Goal: Task Accomplishment & Management: Manage account settings

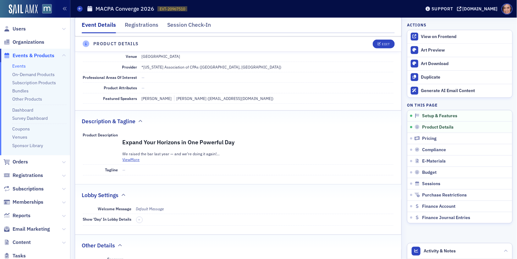
scroll to position [67, 0]
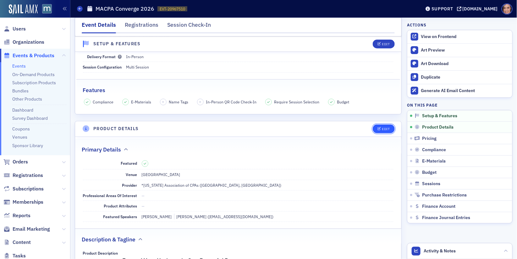
click at [389, 127] on div "Edit" at bounding box center [386, 128] width 8 height 3
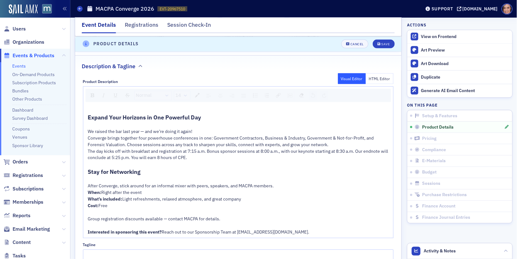
scroll to position [329, 0]
click at [167, 155] on span "The day kicks off with breakfast and registration at 7:15 a.m. Bonus sponsor se…" at bounding box center [238, 154] width 301 height 12
click at [139, 154] on span "The day kicks off with breakfast and registration at 7:15 a.m. Bonus sponsor se…" at bounding box center [238, 154] width 301 height 12
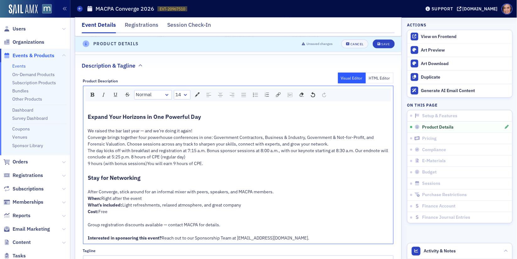
click at [139, 156] on span "The day kicks off with breakfast and registration at 7:15 a.m. Bonus sponsor se…" at bounding box center [238, 154] width 301 height 12
click at [236, 154] on span "The day kicks off with breakfast and registration at 7:15 a.m. Bonus sponsor se…" at bounding box center [238, 154] width 301 height 12
drag, startPoint x: 234, startPoint y: 154, endPoint x: 266, endPoint y: 153, distance: 32.4
click at [266, 153] on div "The day kicks off with breakfast and registration at 7:15 a.m. Bonus sponsor se…" at bounding box center [238, 153] width 301 height 13
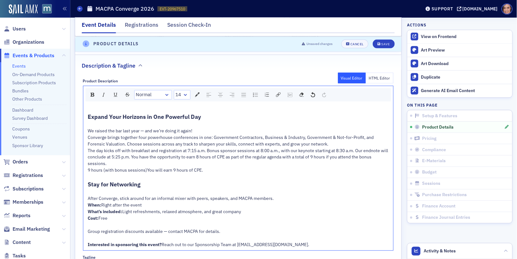
click at [152, 168] on span "9 hours (with bonus sessions)You will earn 9 hours of CPE." at bounding box center [145, 170] width 115 height 6
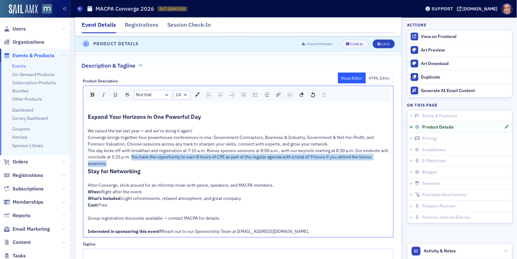
copy span "You have the opportunity to earn 8 hours of CPE as part of the regular agenda w…"
drag, startPoint x: 140, startPoint y: 158, endPoint x: 151, endPoint y: 160, distance: 11.2
click at [151, 160] on div "The day kicks off with breakfast and registration at 7:15 a.m. Bonus sponsor se…" at bounding box center [238, 157] width 301 height 20
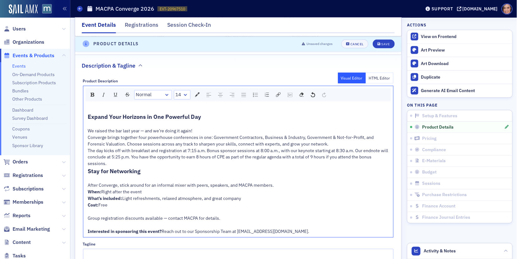
click at [201, 154] on span "The day kicks off with breakfast and registration at 7:15 a.m. Bonus sponsor se…" at bounding box center [238, 157] width 301 height 19
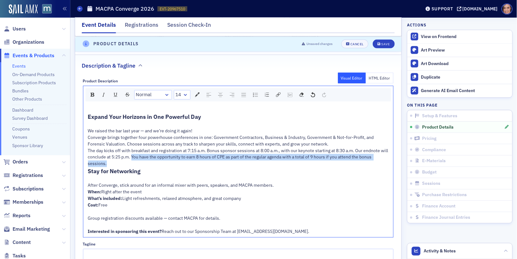
copy span "You have the opportunity to earn 8 hours of CPE as part of the regular agenda w…"
drag, startPoint x: 139, startPoint y: 155, endPoint x: 147, endPoint y: 161, distance: 9.9
click at [147, 161] on div "The day kicks off with breakfast and registration at 7:15 a.m. Bonus sponsor se…" at bounding box center [238, 157] width 301 height 20
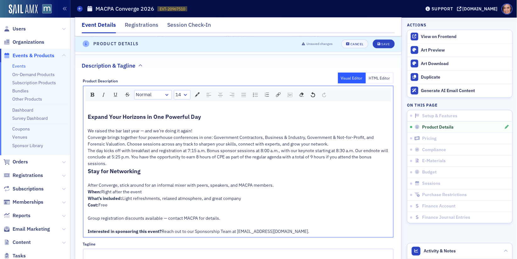
click at [235, 130] on div "We raised the bar last year — and we’re doing it again!" at bounding box center [238, 131] width 301 height 7
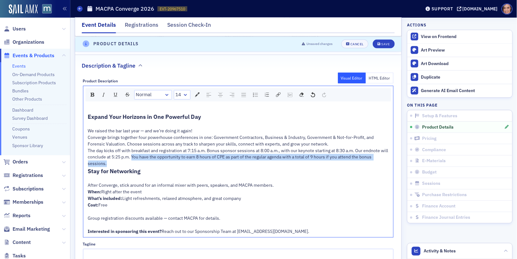
drag, startPoint x: 139, startPoint y: 157, endPoint x: 148, endPoint y: 161, distance: 10.3
click at [148, 161] on div "The day kicks off with breakfast and registration at 7:15 a.m. Bonus sponsor se…" at bounding box center [238, 157] width 301 height 20
drag, startPoint x: 138, startPoint y: 154, endPoint x: 151, endPoint y: 162, distance: 14.7
click at [151, 162] on div "The day kicks off with breakfast and registration at 7:15 a.m. Bonus sponsor se…" at bounding box center [238, 157] width 301 height 20
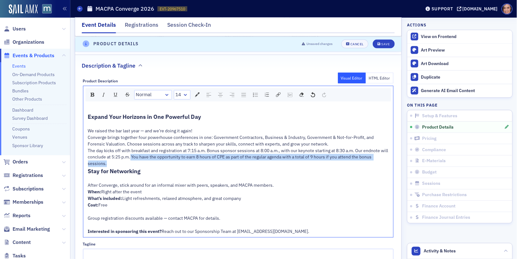
copy span "You have the opportunity to earn 8 hours of CPE as part of the regular agenda w…"
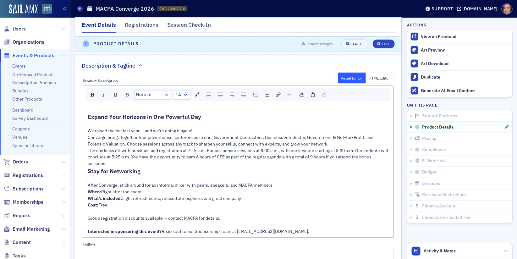
click at [239, 148] on span "The day kicks off with breakfast and registration at 7:15 a.m. Bonus sponsor se…" at bounding box center [238, 157] width 301 height 19
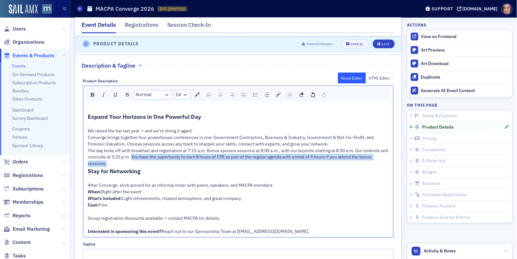
drag, startPoint x: 139, startPoint y: 156, endPoint x: 140, endPoint y: 159, distance: 3.3
click at [140, 159] on div "The day kicks off with breakfast and registration at 7:15 a.m. Bonus sponsor se…" at bounding box center [238, 157] width 301 height 20
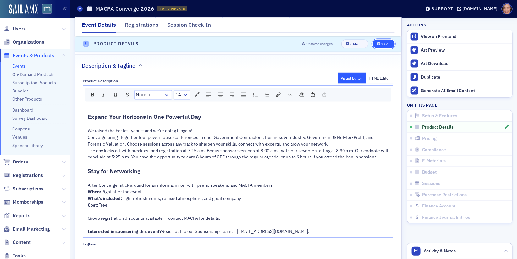
click at [381, 43] on div "Save" at bounding box center [385, 43] width 8 height 3
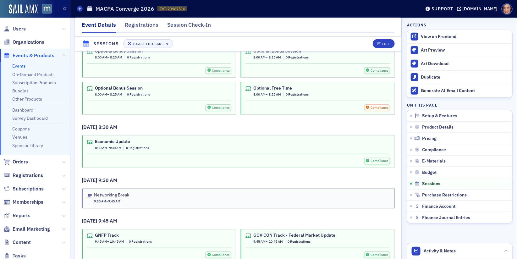
scroll to position [1152, 0]
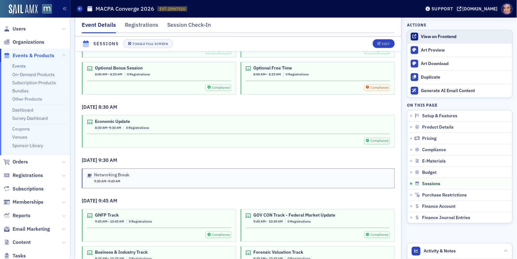
click at [450, 38] on div "View on Frontend" at bounding box center [465, 37] width 88 height 6
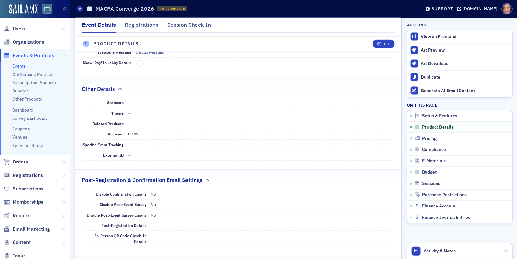
scroll to position [403, 0]
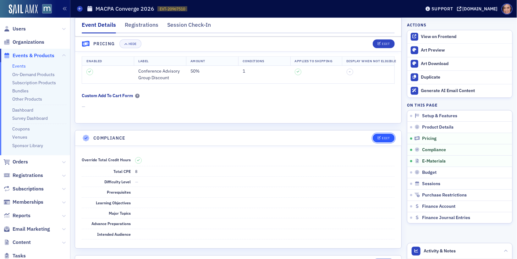
click at [384, 136] on div "Edit" at bounding box center [386, 137] width 8 height 3
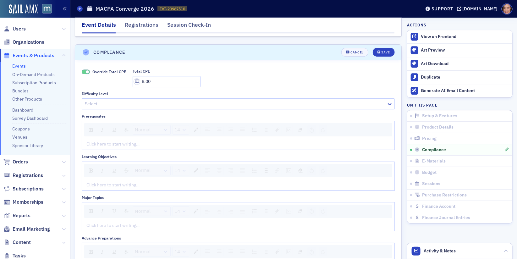
scroll to position [759, 0]
click at [141, 75] on input "8.00" at bounding box center [167, 80] width 68 height 11
type input "9.00"
click at [382, 49] on div "Save" at bounding box center [385, 50] width 8 height 3
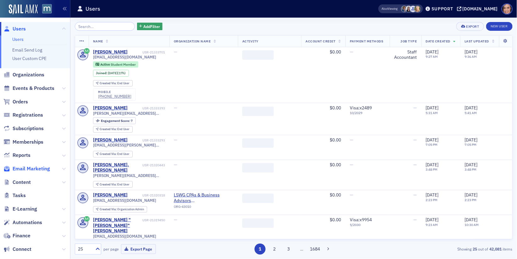
click at [40, 167] on span "Email Marketing" at bounding box center [31, 168] width 37 height 7
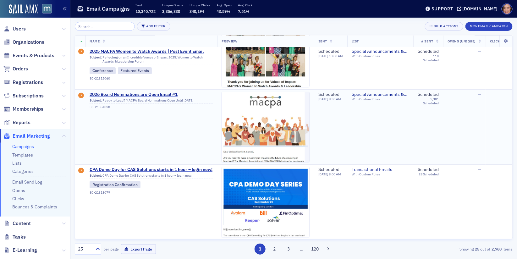
scroll to position [23, 0]
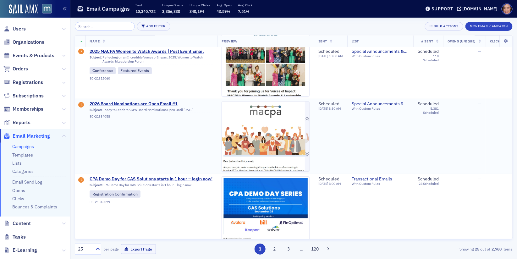
click at [249, 133] on img at bounding box center [265, 257] width 87 height 312
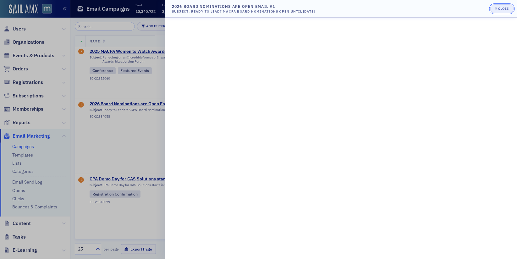
click at [500, 6] on span "Close" at bounding box center [502, 8] width 14 height 5
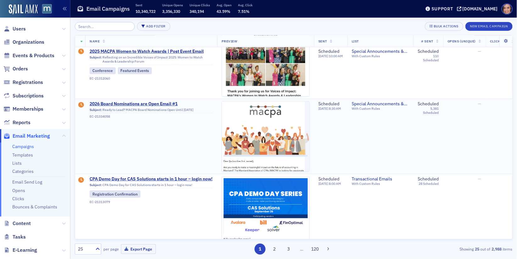
scroll to position [10, 0]
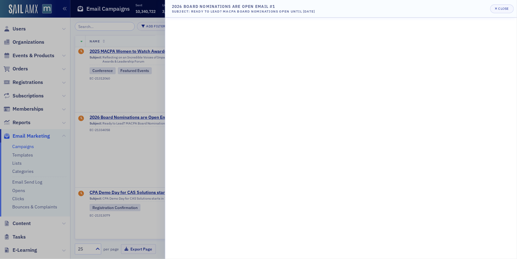
click at [126, 139] on div at bounding box center [258, 129] width 517 height 259
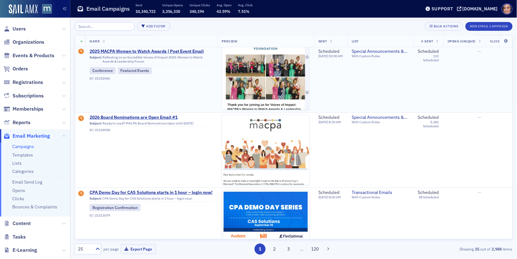
click at [268, 68] on img at bounding box center [265, 200] width 87 height 320
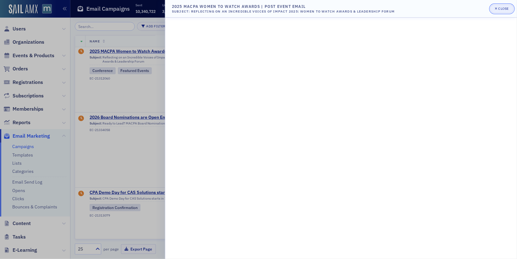
click at [497, 8] on icon "button" at bounding box center [496, 8] width 3 height 3
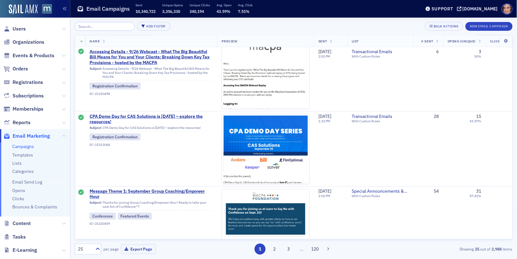
scroll to position [396, 0]
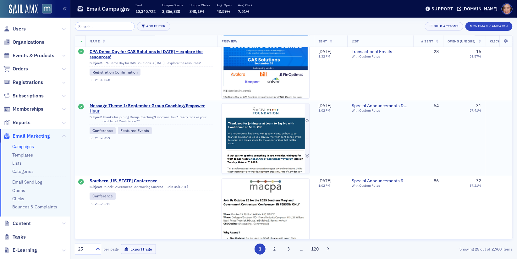
click at [287, 118] on img at bounding box center [265, 209] width 87 height 210
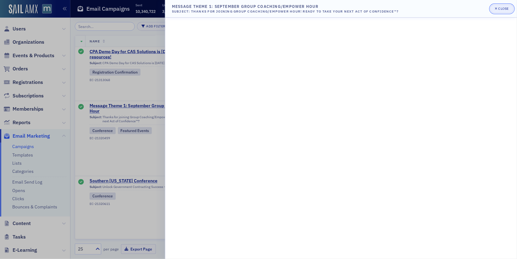
click at [499, 9] on div "Close" at bounding box center [503, 8] width 11 height 3
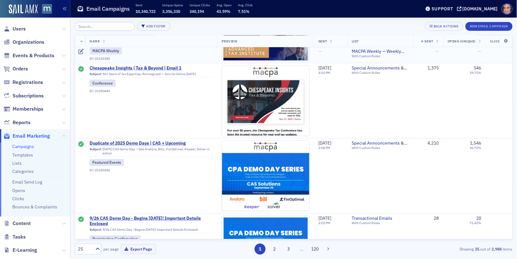
scroll to position [821, 0]
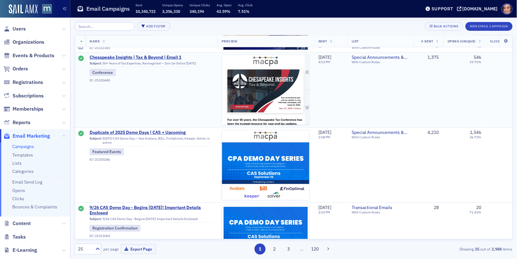
click at [274, 102] on img at bounding box center [265, 170] width 87 height 231
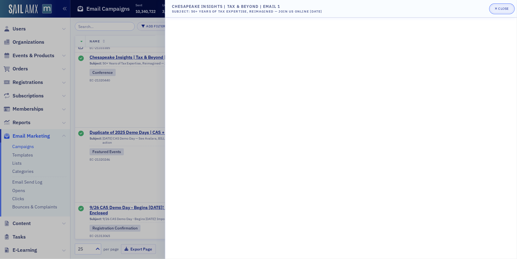
click at [504, 8] on div "Close" at bounding box center [503, 8] width 11 height 3
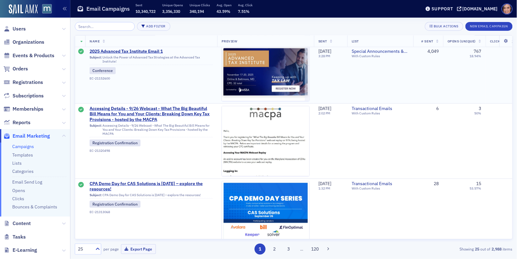
scroll to position [390, 0]
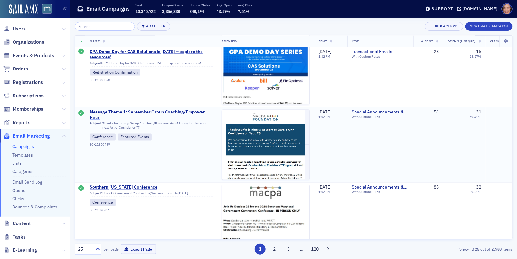
click at [163, 114] on span "Message Theme 1: September Group Coaching/Empower Hour" at bounding box center [151, 115] width 123 height 11
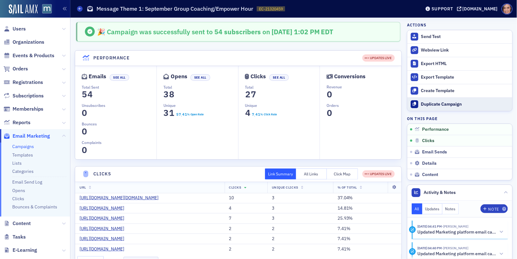
click at [426, 104] on div "Duplicate Campaign" at bounding box center [465, 104] width 88 height 6
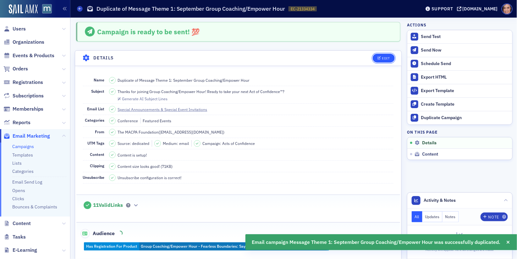
click at [379, 57] on icon "button" at bounding box center [379, 58] width 4 height 3
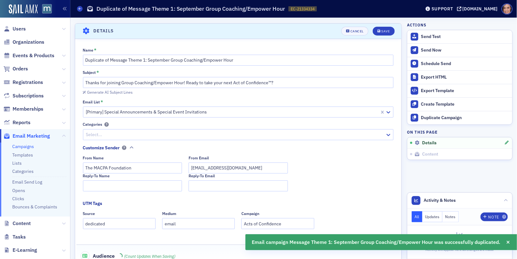
scroll to position [29, 0]
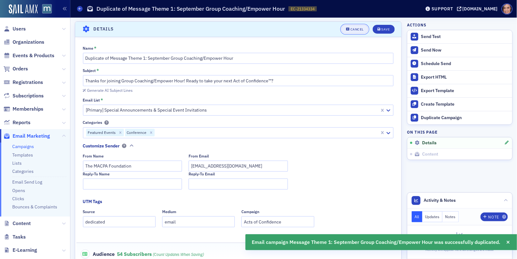
click at [350, 28] on span "Cancel" at bounding box center [355, 29] width 18 height 3
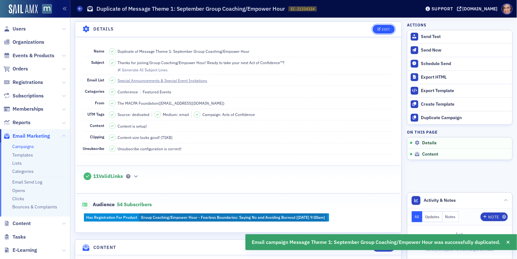
click at [381, 26] on button "Edit" at bounding box center [384, 29] width 22 height 9
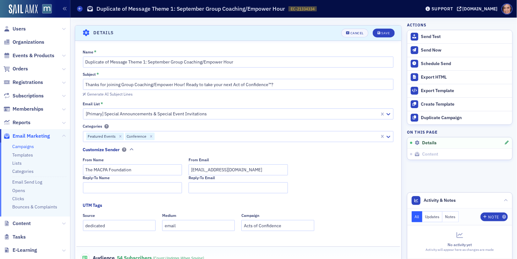
scroll to position [0, 0]
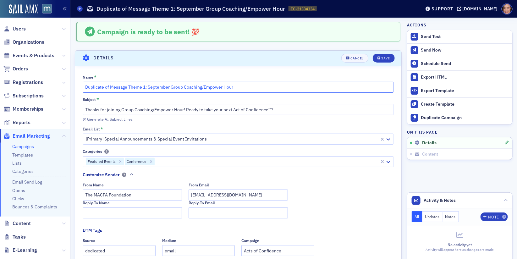
drag, startPoint x: 109, startPoint y: 86, endPoint x: 59, endPoint y: 85, distance: 50.6
click at [59, 85] on div "Users Organizations Events & Products Orders Registrations Subscriptions Member…" at bounding box center [258, 129] width 517 height 259
click at [120, 85] on input "Message Theme 1: September Group Coaching/Empower Hour" at bounding box center [238, 87] width 311 height 11
click at [221, 85] on input "Message Theme 2: September Group Coaching/Empower Hour" at bounding box center [238, 87] width 311 height 11
type input "Message Theme 2: September Group Coaching/Empower Hour"
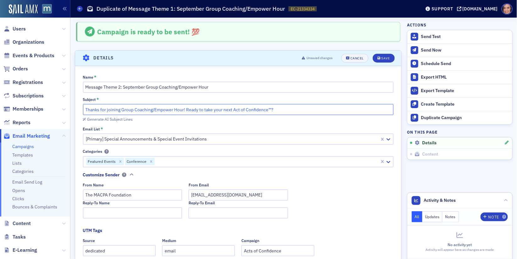
drag, startPoint x: 186, startPoint y: 110, endPoint x: 79, endPoint y: 111, distance: 106.8
click at [79, 111] on div "Name * Message Theme 2: September Group Coaching/Empower Hour Subject * Thanks …" at bounding box center [238, 196] width 326 height 243
paste input "Reignite Your Confidence. Redefine Your Leadership."
drag, startPoint x: 187, startPoint y: 110, endPoint x: 303, endPoint y: 115, distance: 116.4
click at [303, 115] on div "Subject * Reignite Your Confidence. Redefine Your Leadership. Ready to take you…" at bounding box center [238, 109] width 311 height 25
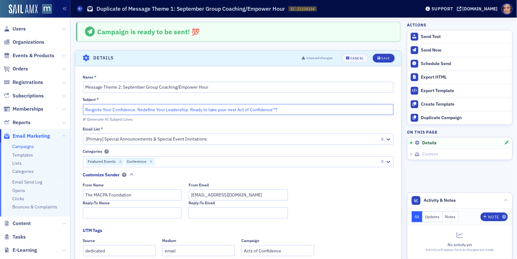
click at [276, 110] on input "Reignite Your Confidence. Redefine Your Leadership. Ready to take your next Act…" at bounding box center [238, 109] width 311 height 11
drag, startPoint x: 188, startPoint y: 110, endPoint x: 235, endPoint y: 110, distance: 46.5
click at [235, 110] on input "Reignite Your Confidence. Redefine Your Leadership. Ready to take your next Act…" at bounding box center [238, 109] width 311 height 11
click at [217, 109] on input "Reignite Your Confidence. Redefine Your Leadership. Join Us for Act of Confiden…" at bounding box center [238, 109] width 311 height 11
click at [217, 107] on input "Reignite Your Confidence. Redefine Your Leadership. Join Us for Act of Confiden…" at bounding box center [238, 109] width 311 height 11
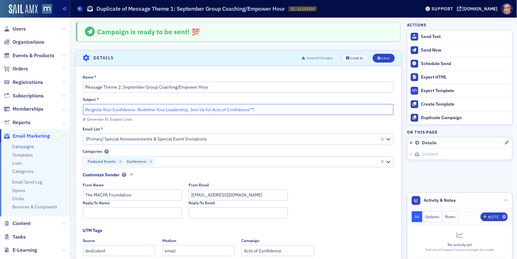
click at [269, 110] on input "Reignite Your Confidence. Redefine Your Leadership. Join Us for Acts of Confide…" at bounding box center [238, 109] width 311 height 11
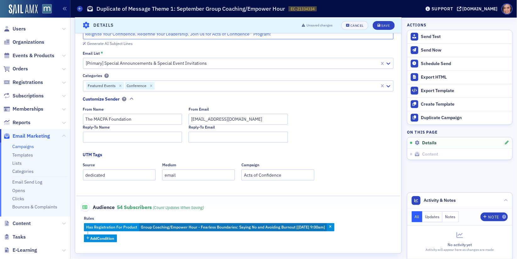
scroll to position [99, 0]
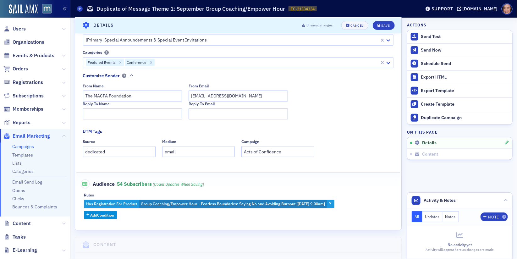
type input "Reignite Your Confidence. Redefine Your Leadership. Join Us for Acts of Confide…"
click at [225, 204] on span "Group Coaching/Empower Hour - Fearless Boundaries: Saying No and Avoiding Burno…" at bounding box center [233, 203] width 184 height 5
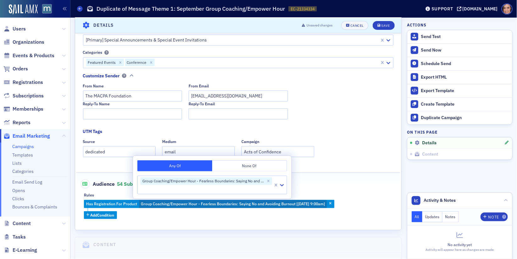
click at [243, 168] on button "None Of" at bounding box center [249, 165] width 75 height 11
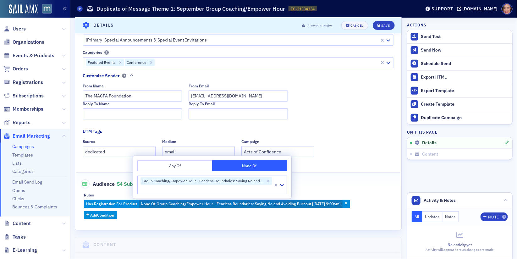
click at [338, 187] on div "Audience 54 Subscribers (count updates when saving)" at bounding box center [238, 180] width 311 height 15
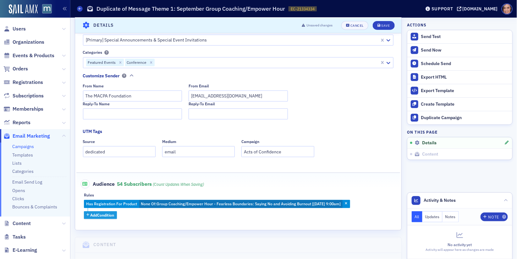
click at [102, 216] on span "Add Condition" at bounding box center [102, 215] width 24 height 6
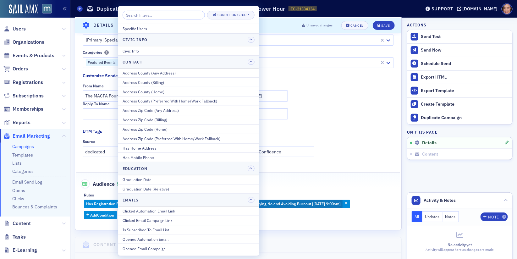
click at [172, 11] on input "search" at bounding box center [164, 15] width 82 height 9
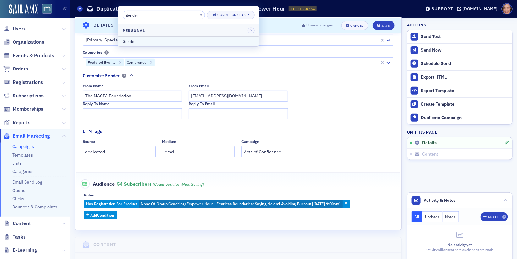
type input "gender"
click at [154, 41] on div "Gender" at bounding box center [189, 42] width 132 height 6
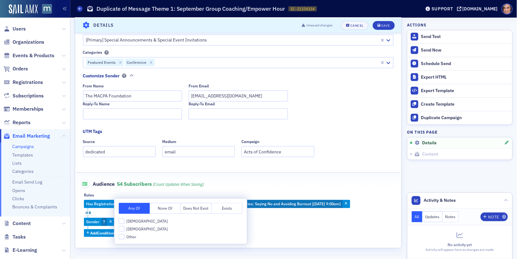
click at [129, 223] on span "Female" at bounding box center [146, 221] width 41 height 5
click at [124, 223] on input "Female" at bounding box center [122, 221] width 6 height 6
checkbox input "true"
click at [306, 215] on div "Has Registration For Product None Of : Group Coaching/Empower Hour - Fearless B…" at bounding box center [238, 218] width 308 height 37
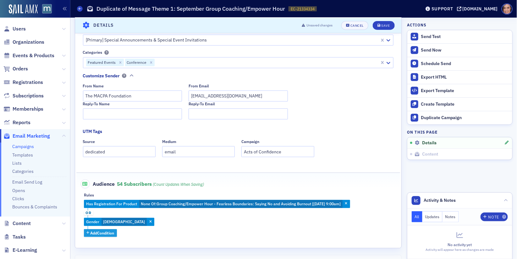
click at [107, 236] on button "Add Condition" at bounding box center [100, 233] width 33 height 8
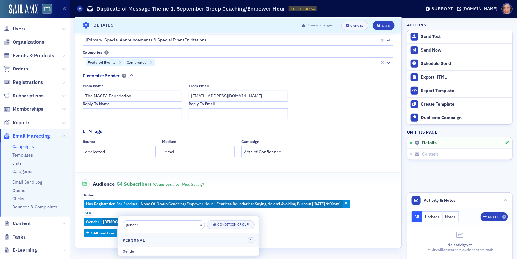
click at [265, 221] on div "Has Registration For Product None Of : Group Coaching/Empower Hour - Fearless B…" at bounding box center [238, 218] width 308 height 37
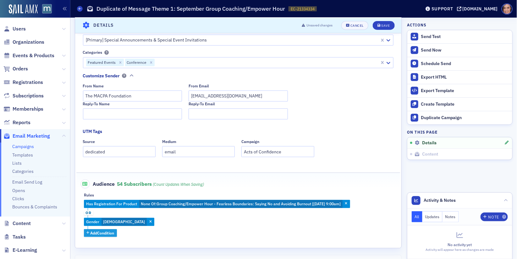
click at [111, 231] on span "Add Condition" at bounding box center [102, 233] width 24 height 6
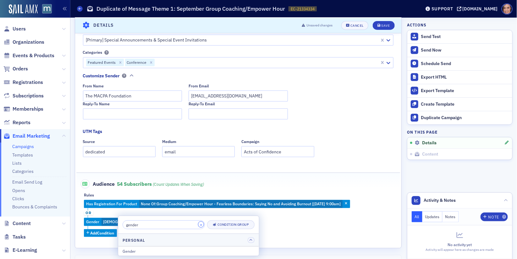
click at [198, 226] on button "×" at bounding box center [201, 224] width 6 height 6
click at [162, 224] on input "search" at bounding box center [164, 224] width 82 height 9
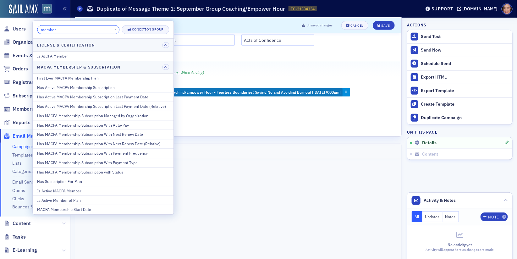
scroll to position [253, 0]
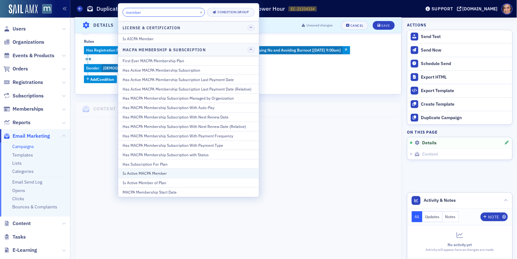
type input "member"
click at [182, 170] on div "Is Active MACPA Member" at bounding box center [189, 173] width 132 height 6
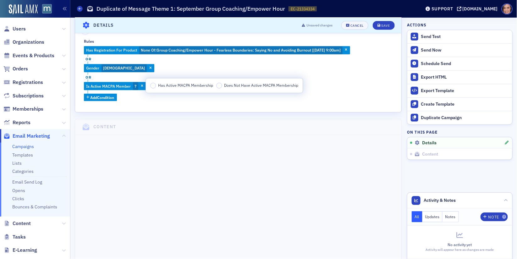
scroll to position [226, 0]
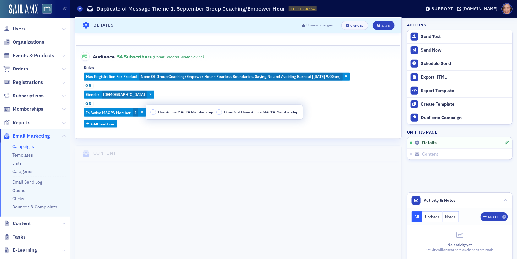
click at [189, 110] on span "Has Active MACPA Membership" at bounding box center [185, 111] width 55 height 5
click at [156, 110] on input "Has Active MACPA Membership" at bounding box center [153, 112] width 6 height 6
click at [88, 87] on span "or" at bounding box center [88, 85] width 9 height 5
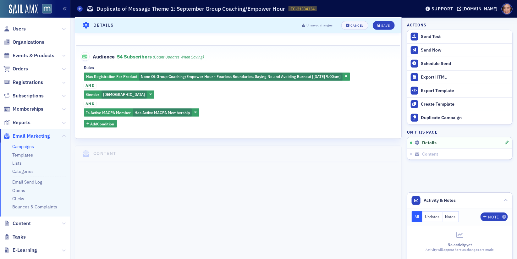
click at [280, 96] on div "Has Registration For Product None Of : Group Coaching/Empower Hour - Fearless B…" at bounding box center [238, 100] width 308 height 55
click at [386, 25] on div "Save" at bounding box center [385, 25] width 8 height 3
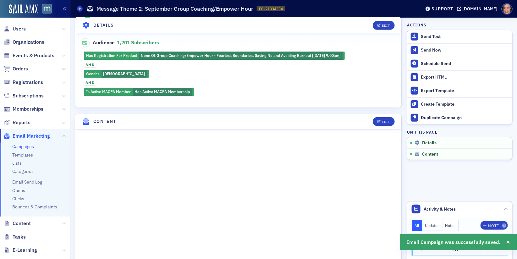
scroll to position [242, 0]
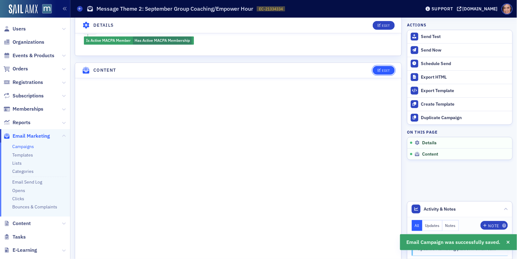
click at [378, 69] on button "Edit" at bounding box center [384, 70] width 22 height 9
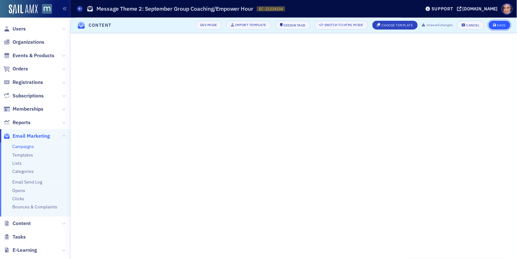
click at [499, 25] on div "Save" at bounding box center [501, 25] width 8 height 3
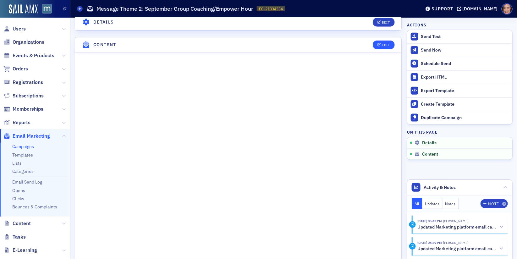
scroll to position [281, 0]
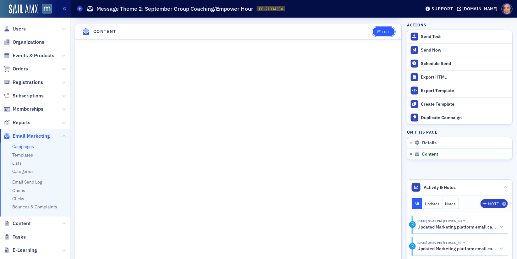
click at [382, 27] on button "Edit" at bounding box center [384, 31] width 22 height 9
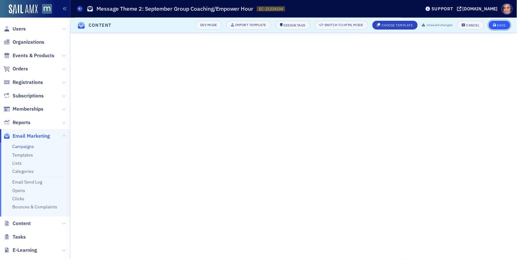
click at [496, 24] on icon "submit" at bounding box center [494, 25] width 3 height 3
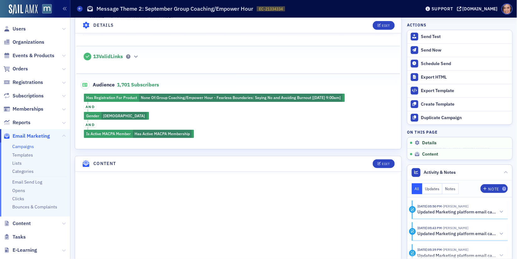
scroll to position [0, 0]
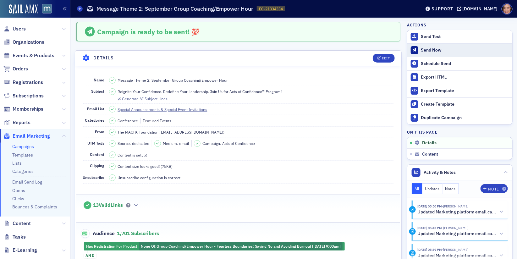
click at [435, 48] on div "Send Now" at bounding box center [465, 50] width 88 height 6
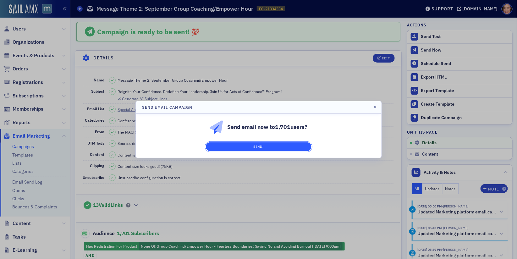
click at [282, 149] on button "Send!" at bounding box center [259, 146] width 106 height 9
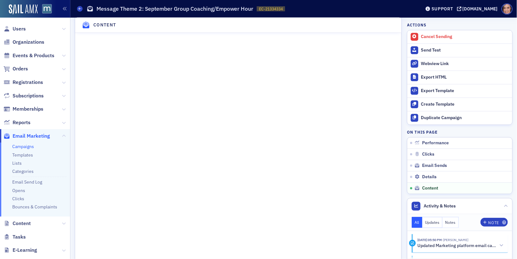
scroll to position [737, 0]
